Goal: Information Seeking & Learning: Find specific fact

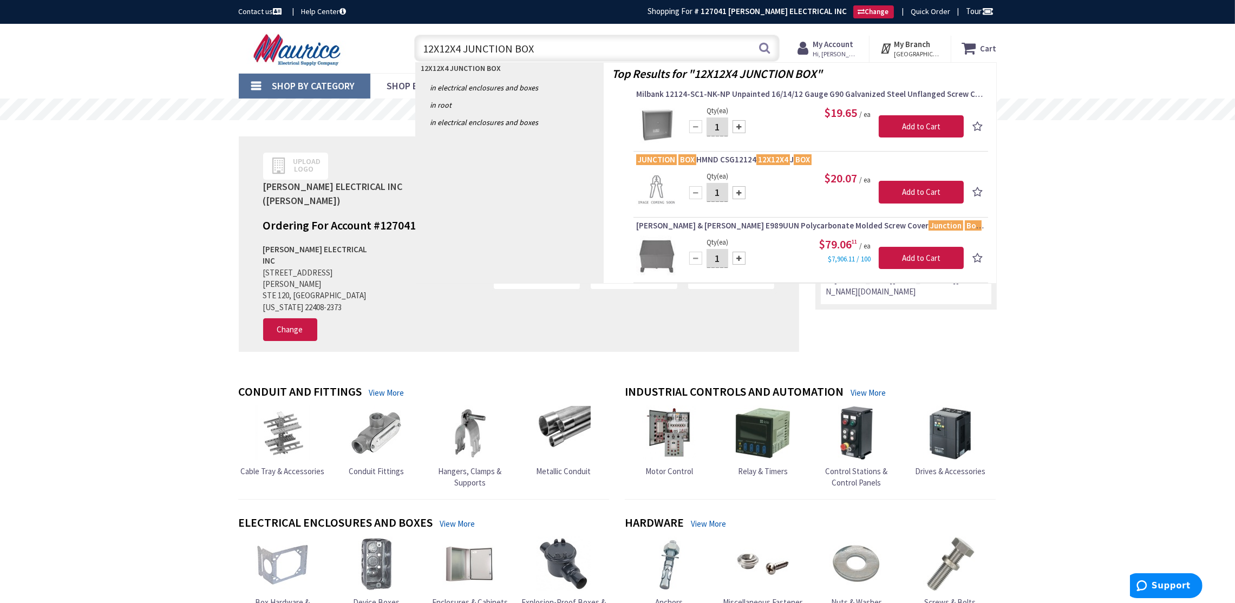
drag, startPoint x: 547, startPoint y: 54, endPoint x: 300, endPoint y: 32, distance: 247.8
click at [300, 32] on div "Toggle Nav 12X12X4 JUNCTION BOX 12X12X4 JUNCTION BOX Search Cart My Cart Close" at bounding box center [618, 48] width 774 height 36
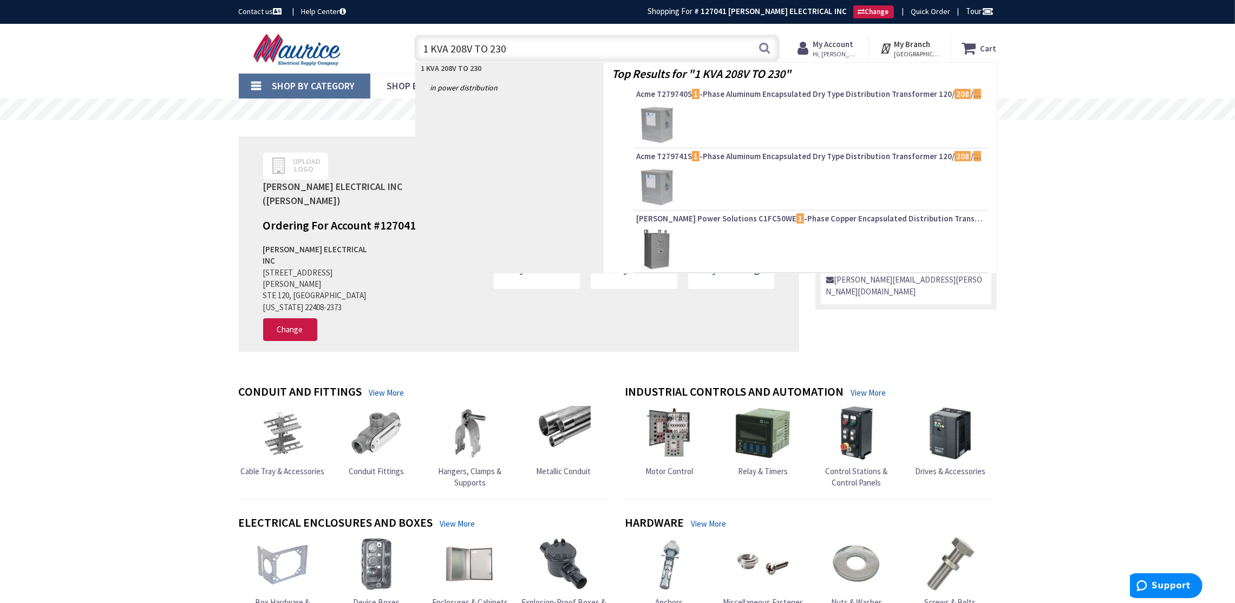
type input "1 KVA 208V TO 230V"
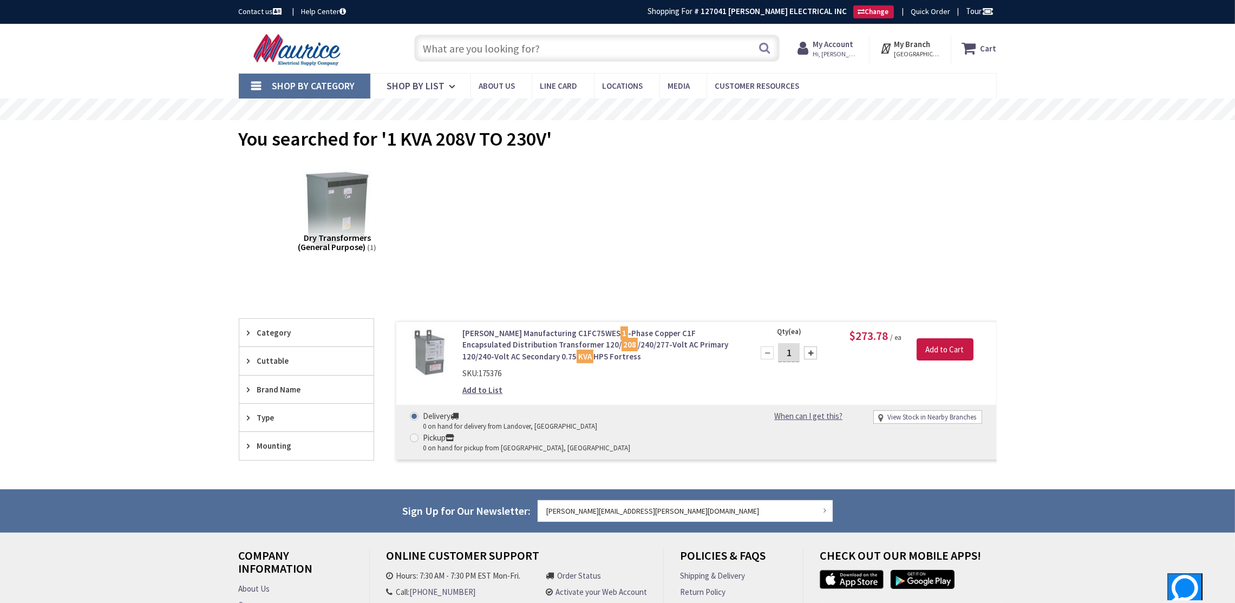
click at [480, 340] on link "Hammond Manufacturing C1FC75WES 1 -Phase Copper C1F Encapsulated Distribution T…" at bounding box center [600, 345] width 276 height 35
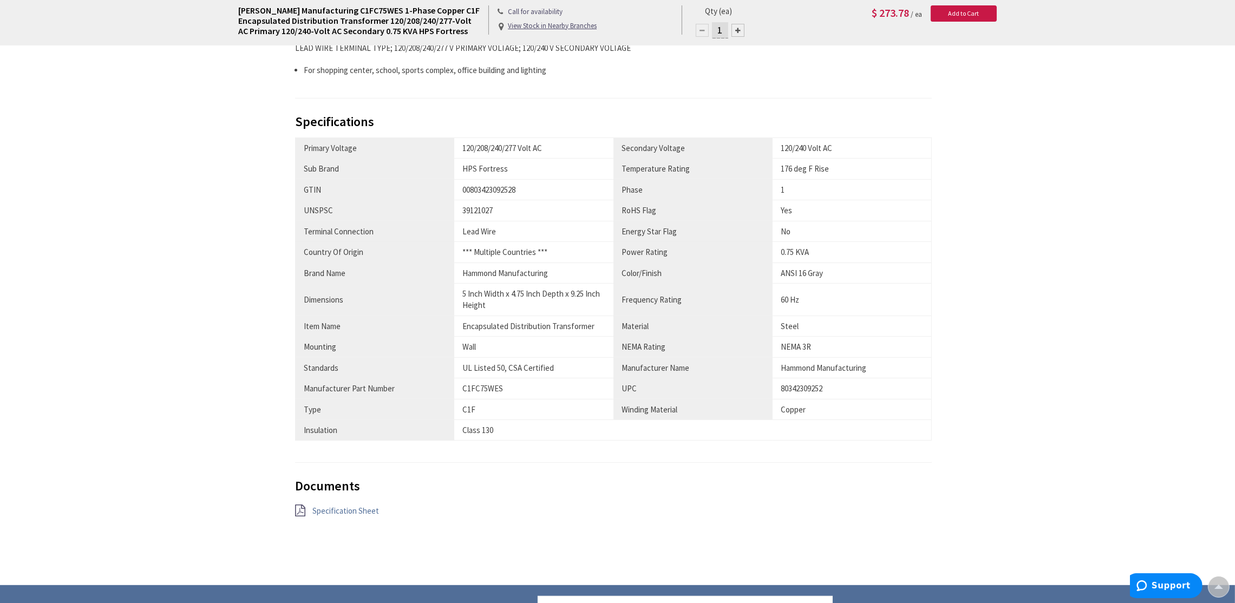
scroll to position [489, 0]
click at [355, 512] on span "Specification Sheet" at bounding box center [345, 510] width 67 height 10
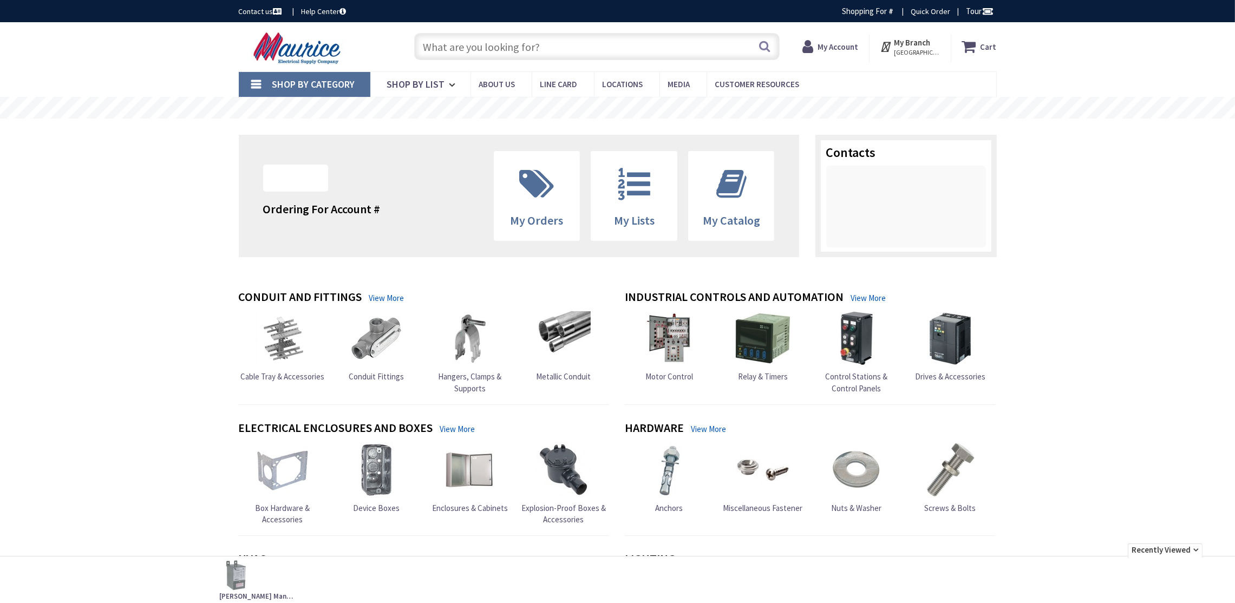
click at [513, 45] on input "text" at bounding box center [596, 46] width 365 height 27
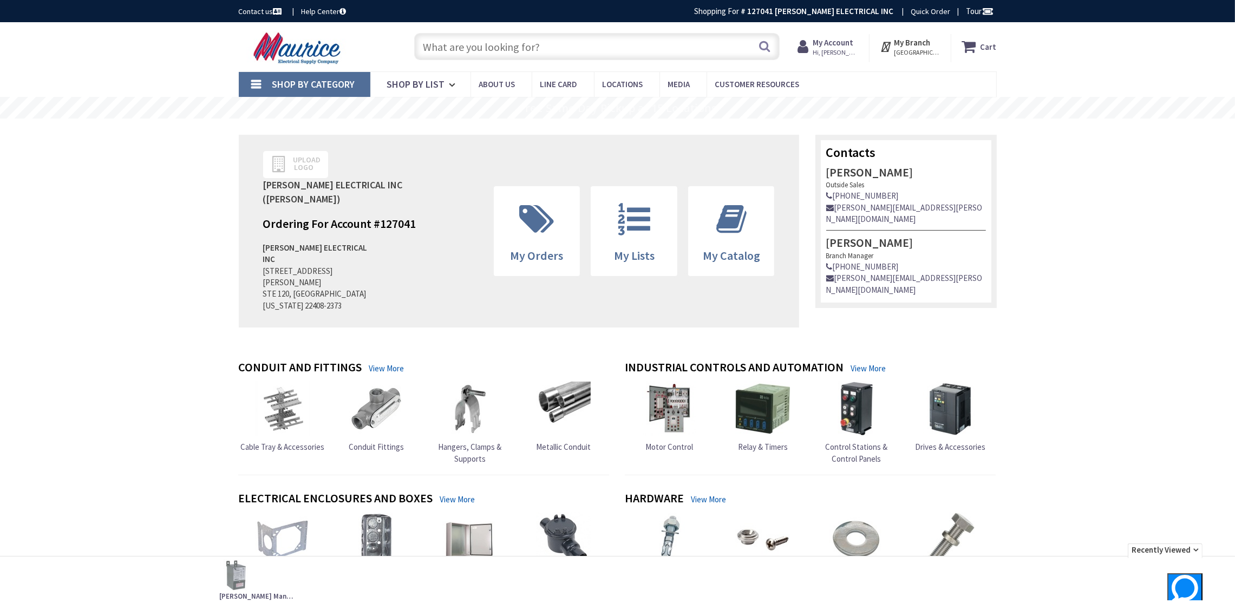
paste input "Q1COERCB"
type input "Q1COERCB"
click at [513, 45] on input "Q1COERCB" at bounding box center [596, 46] width 365 height 27
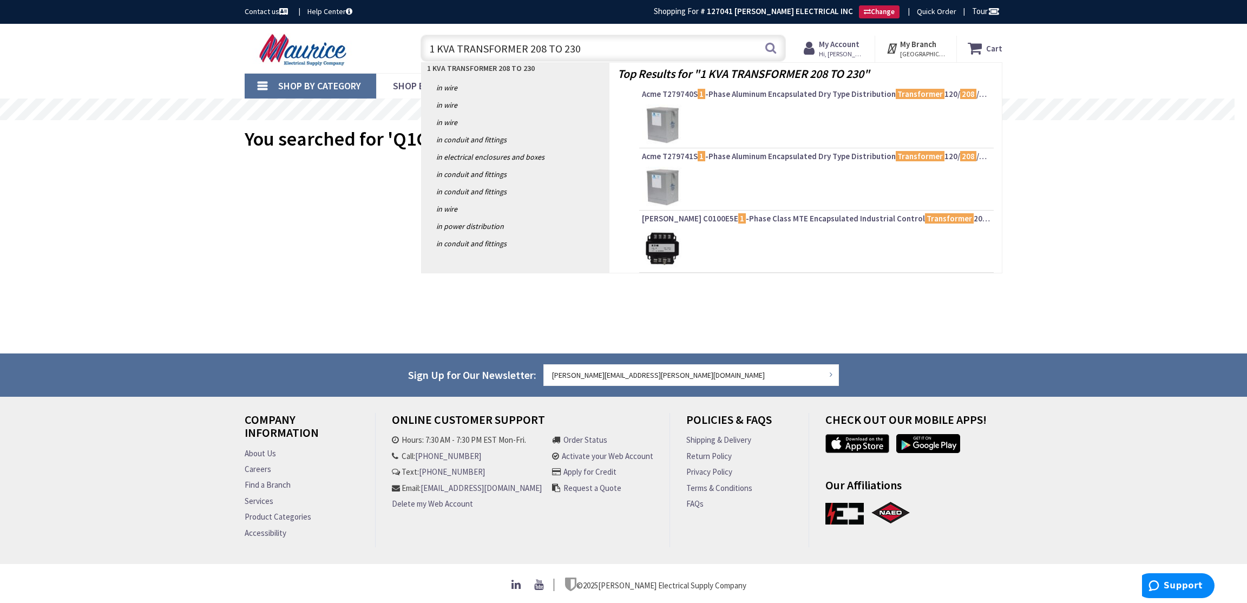
type input "1 KVA TRANSFORMER 208 TO 230V"
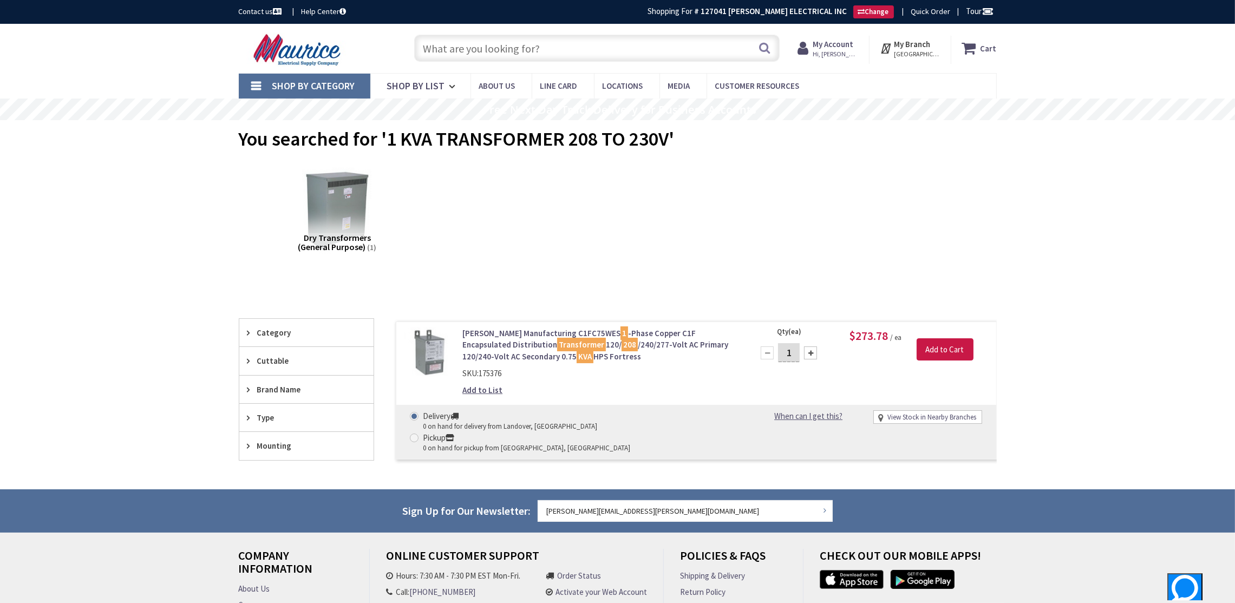
click at [600, 54] on input "text" at bounding box center [596, 48] width 365 height 27
drag, startPoint x: 579, startPoint y: 51, endPoint x: 531, endPoint y: 51, distance: 47.6
click at [531, 51] on input "text" at bounding box center [596, 48] width 365 height 27
paste input "Q1COERCB"
type input "Q1COERCB"
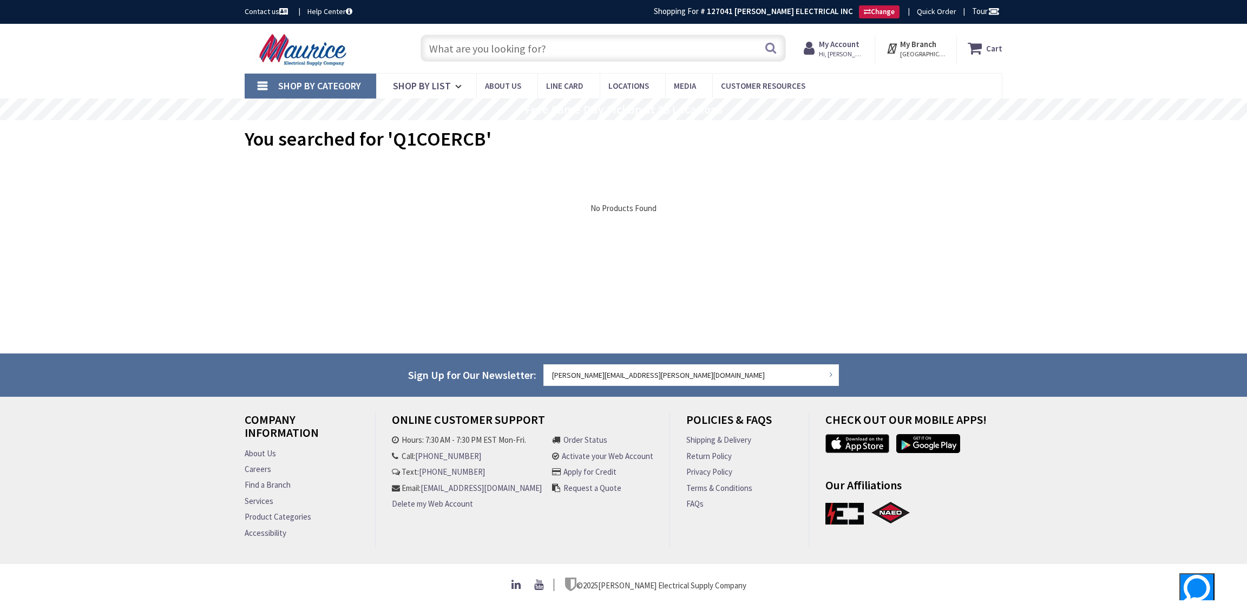
click at [613, 51] on input "text" at bounding box center [603, 48] width 365 height 27
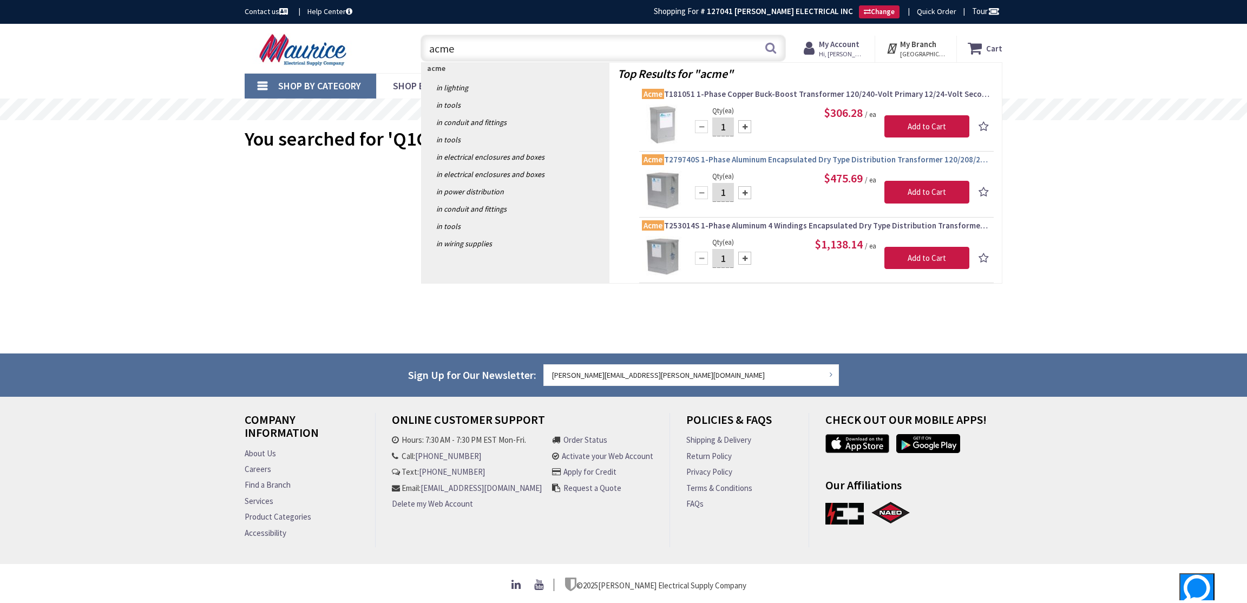
type input "acme"
click at [883, 159] on span "Acme T279740S 1-Phase Aluminum Encapsulated Dry Type Distribution Transformer 1…" at bounding box center [816, 159] width 349 height 11
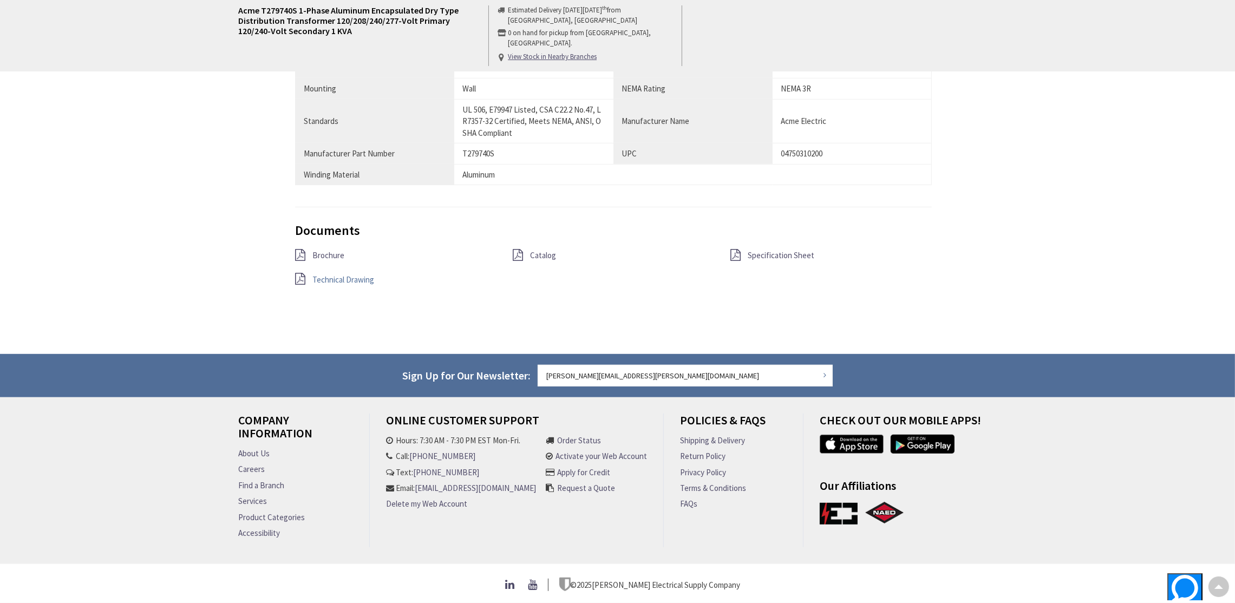
scroll to position [883, 0]
click at [541, 250] on span "Catalog" at bounding box center [543, 255] width 26 height 10
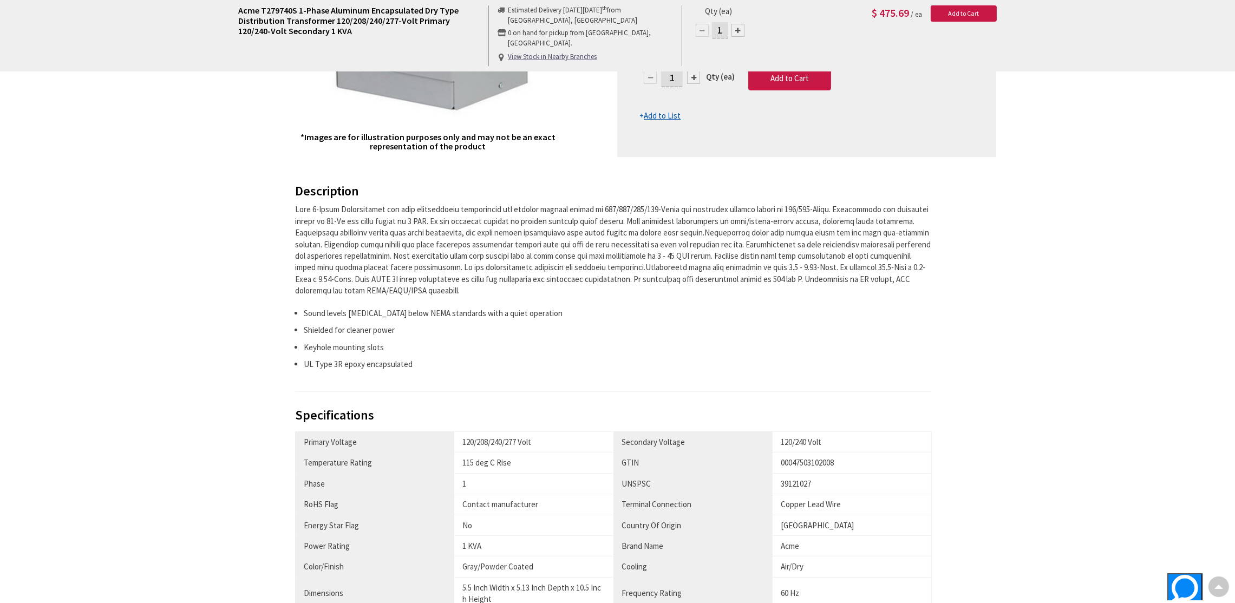
scroll to position [0, 0]
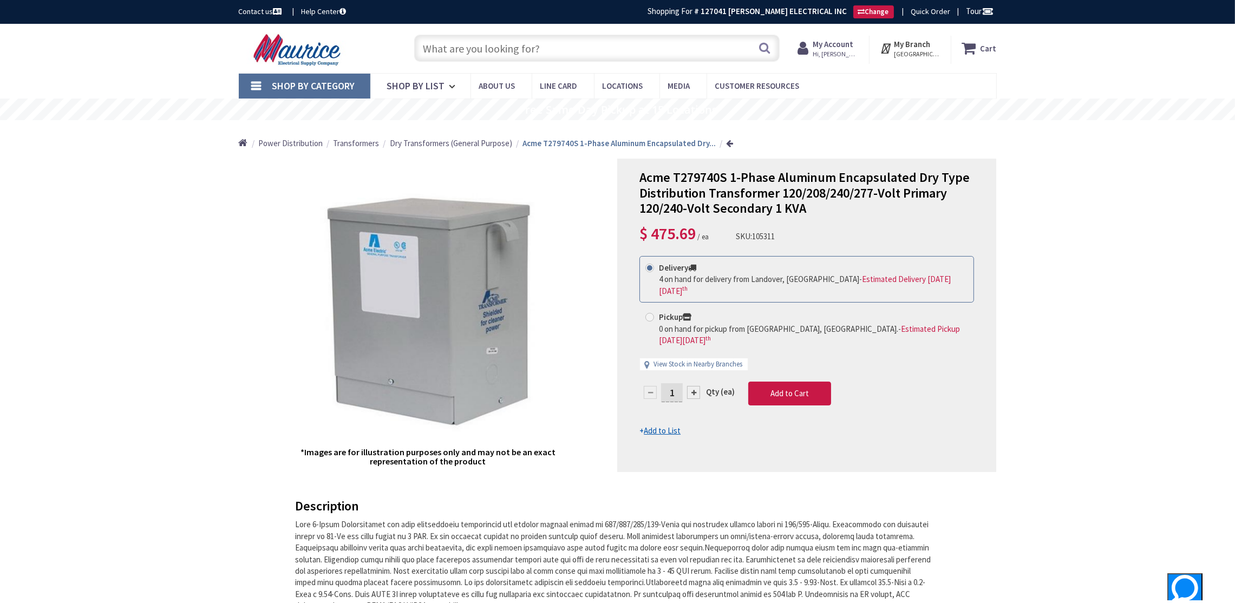
click at [625, 42] on input "text" at bounding box center [596, 48] width 365 height 27
paste input "T111683"
type input "T111683"
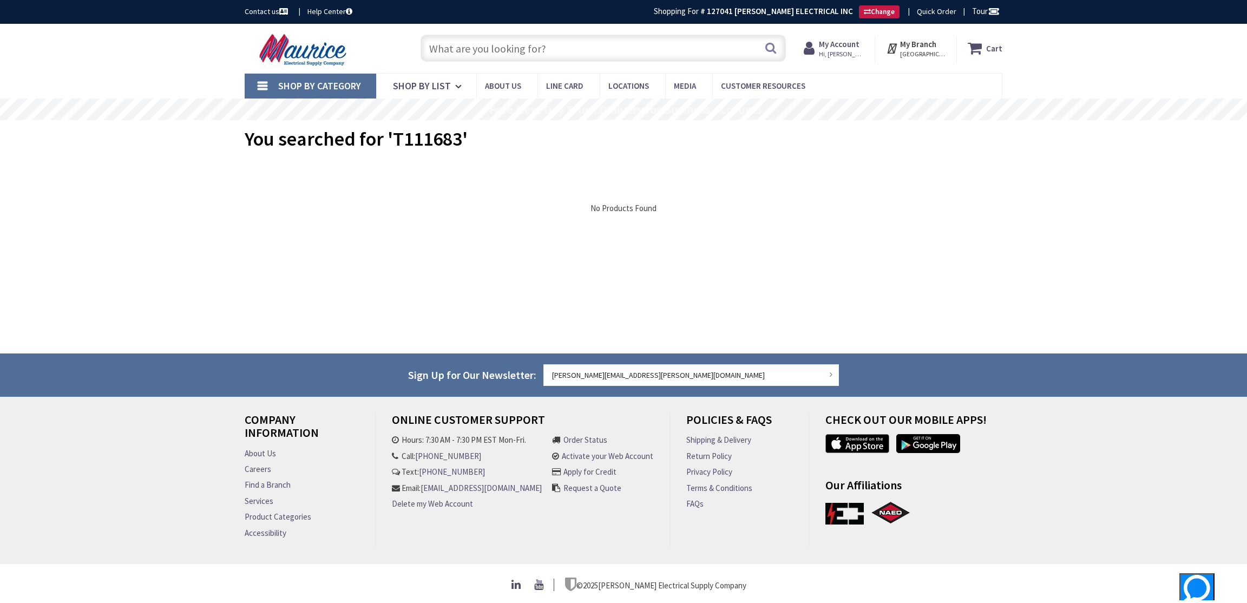
click at [626, 50] on input "text" at bounding box center [603, 48] width 365 height 27
paste input "T181063"
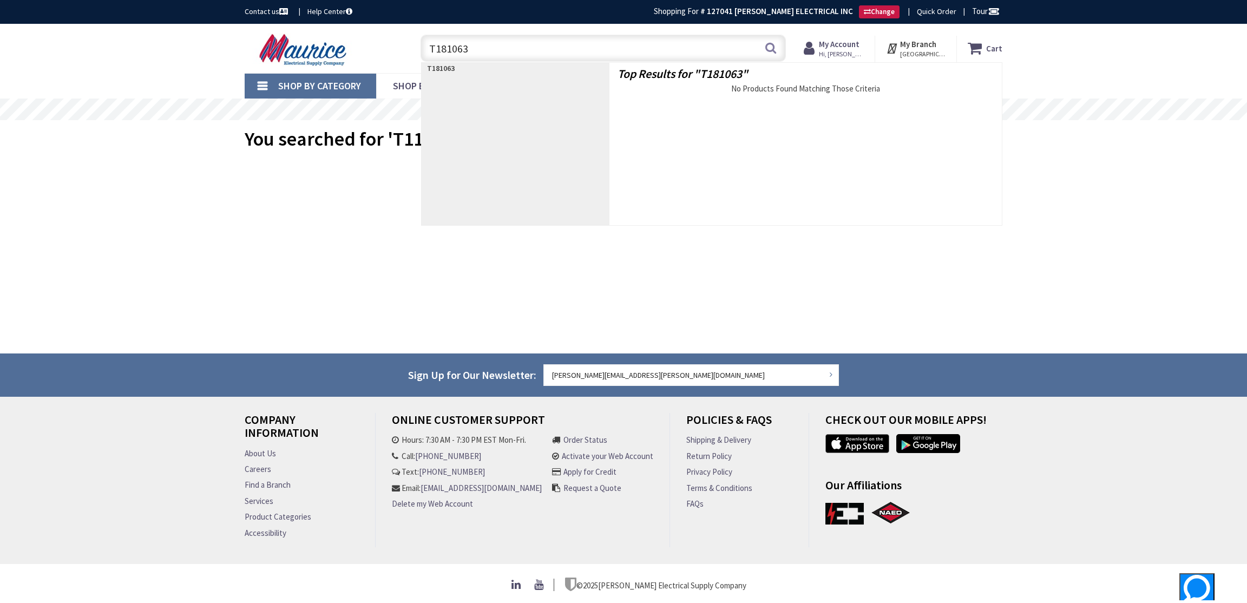
type input "T181063"
